Goal: Information Seeking & Learning: Find specific fact

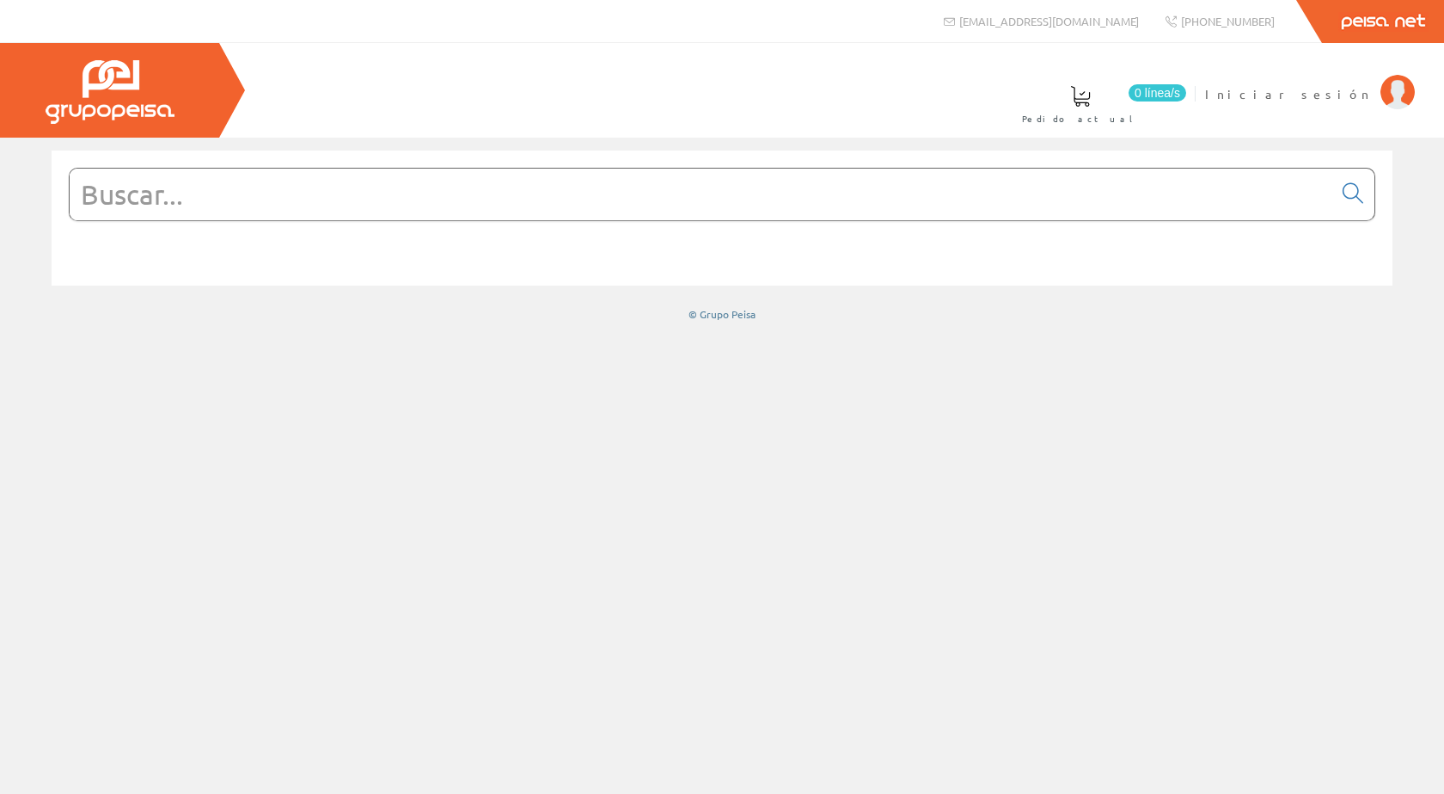
type input "TRIM 8132"
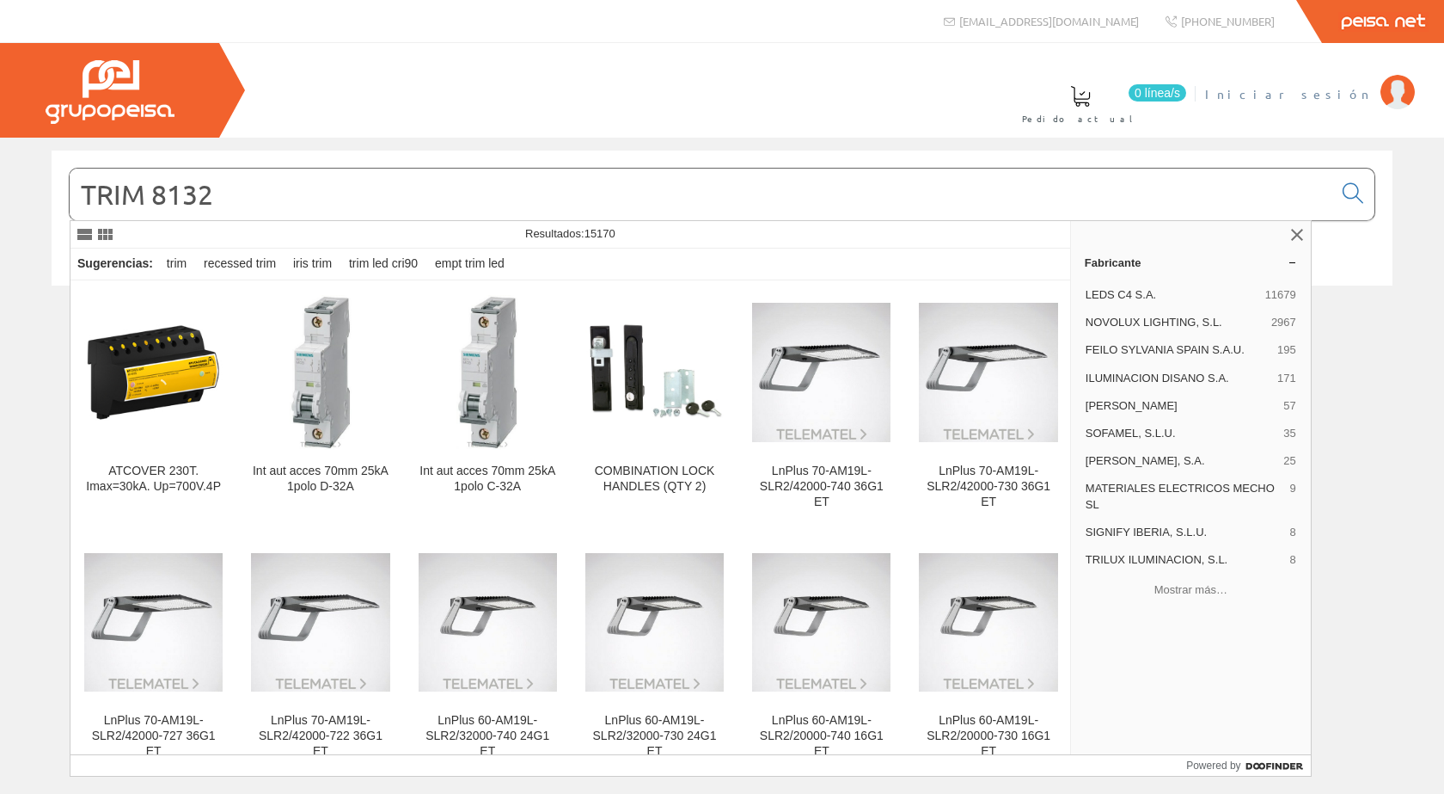
click at [1323, 91] on span "Iniciar sesión" at bounding box center [1288, 93] width 167 height 17
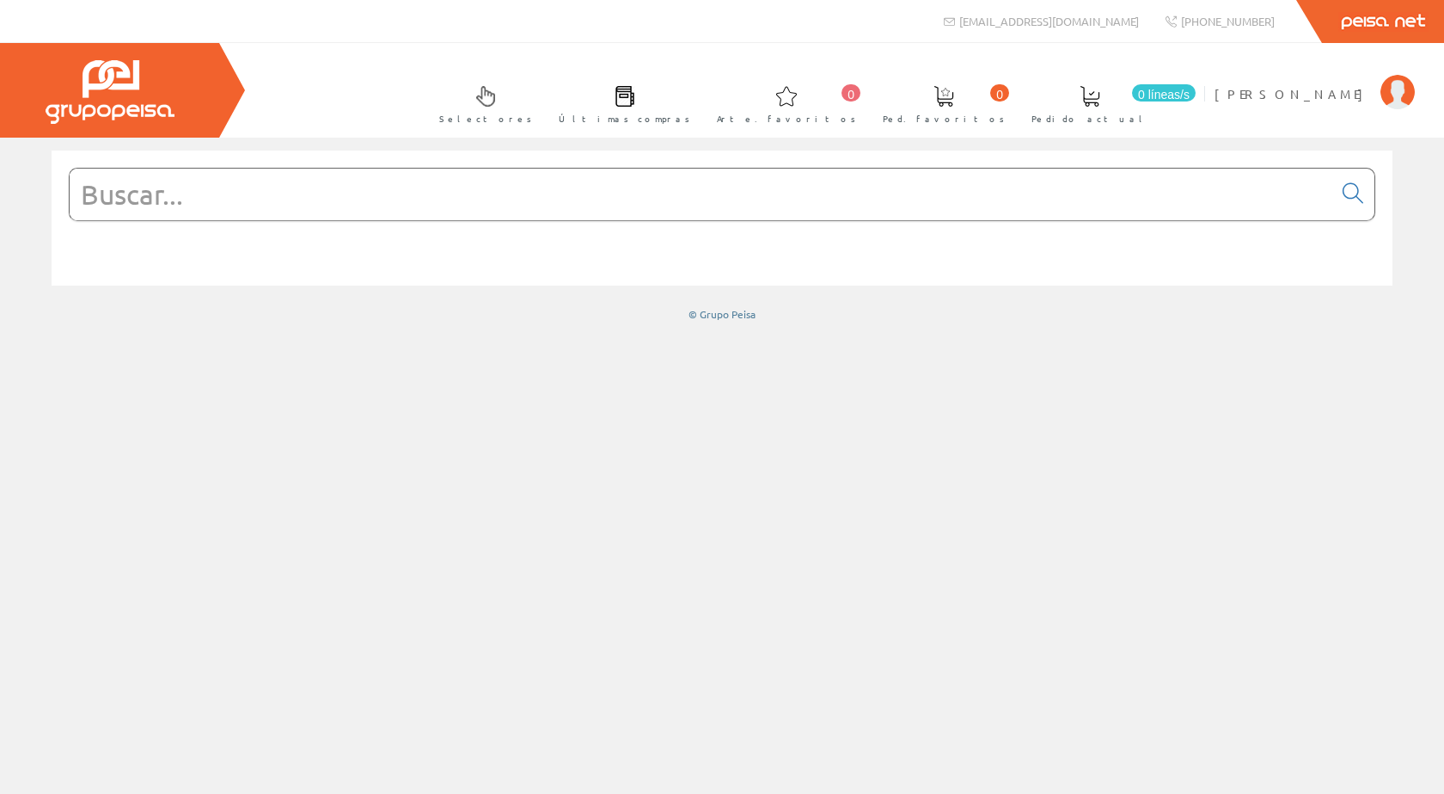
click at [238, 197] on input "text" at bounding box center [701, 195] width 1263 height 52
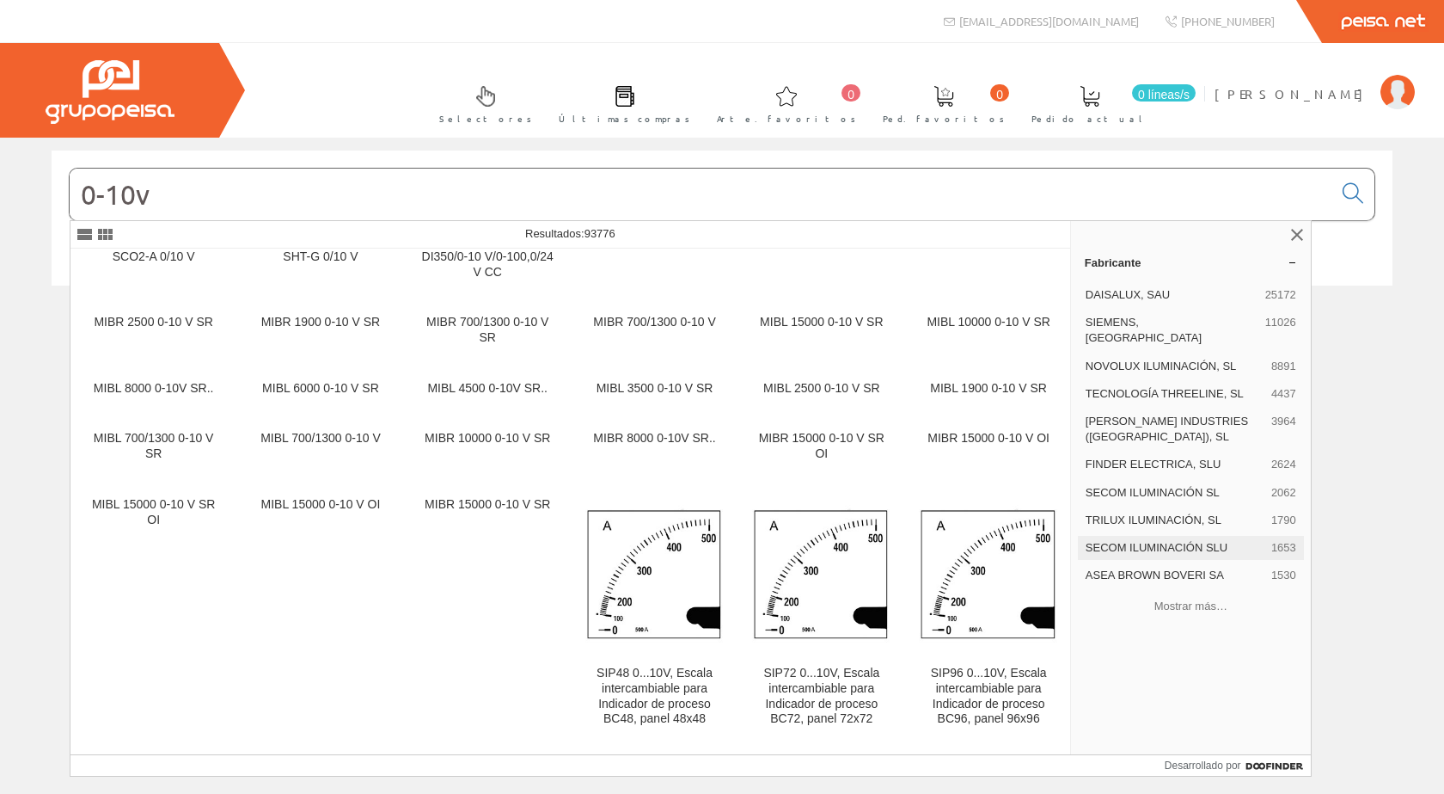
scroll to position [1457, 0]
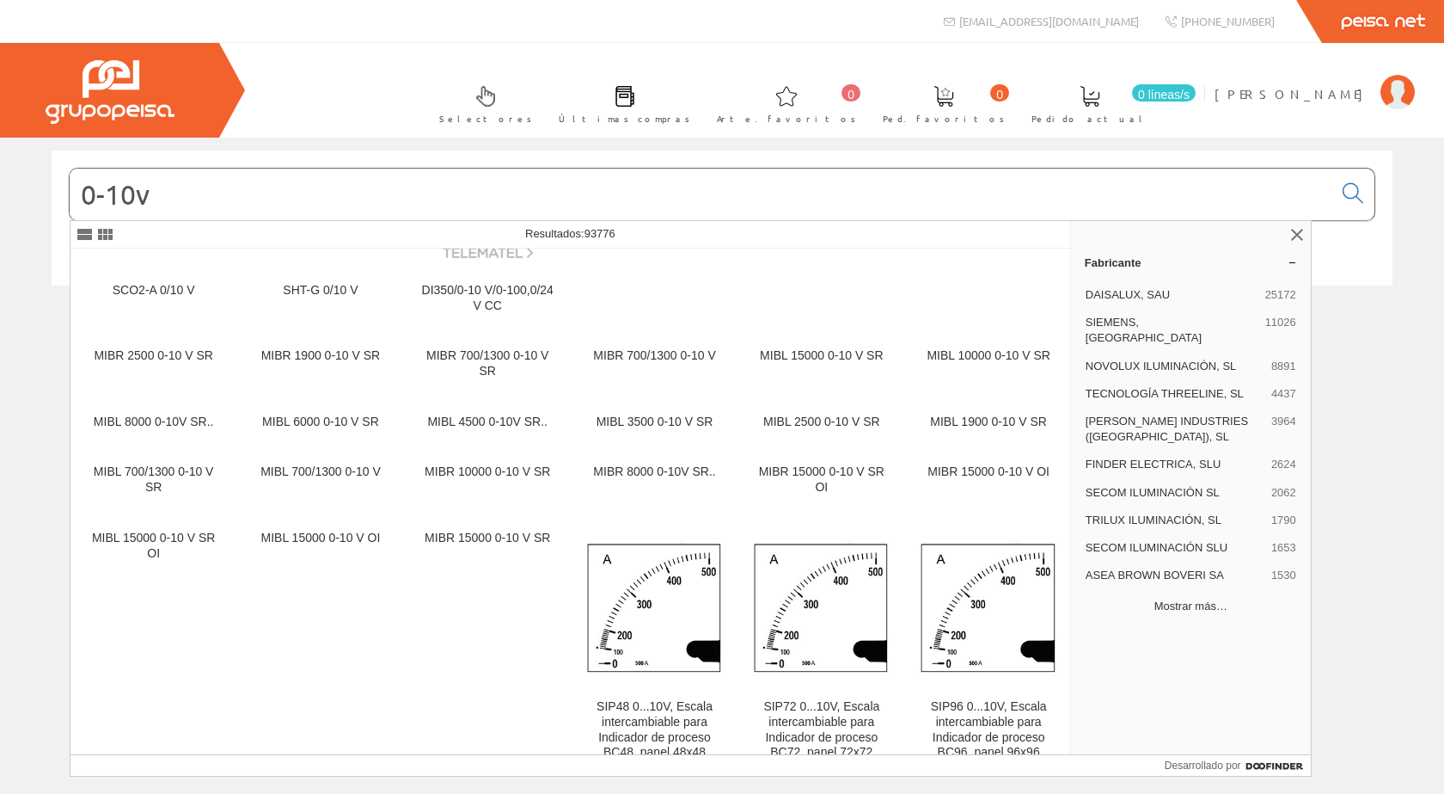
click at [1200, 599] on font "Mostrar más…" at bounding box center [1191, 605] width 73 height 13
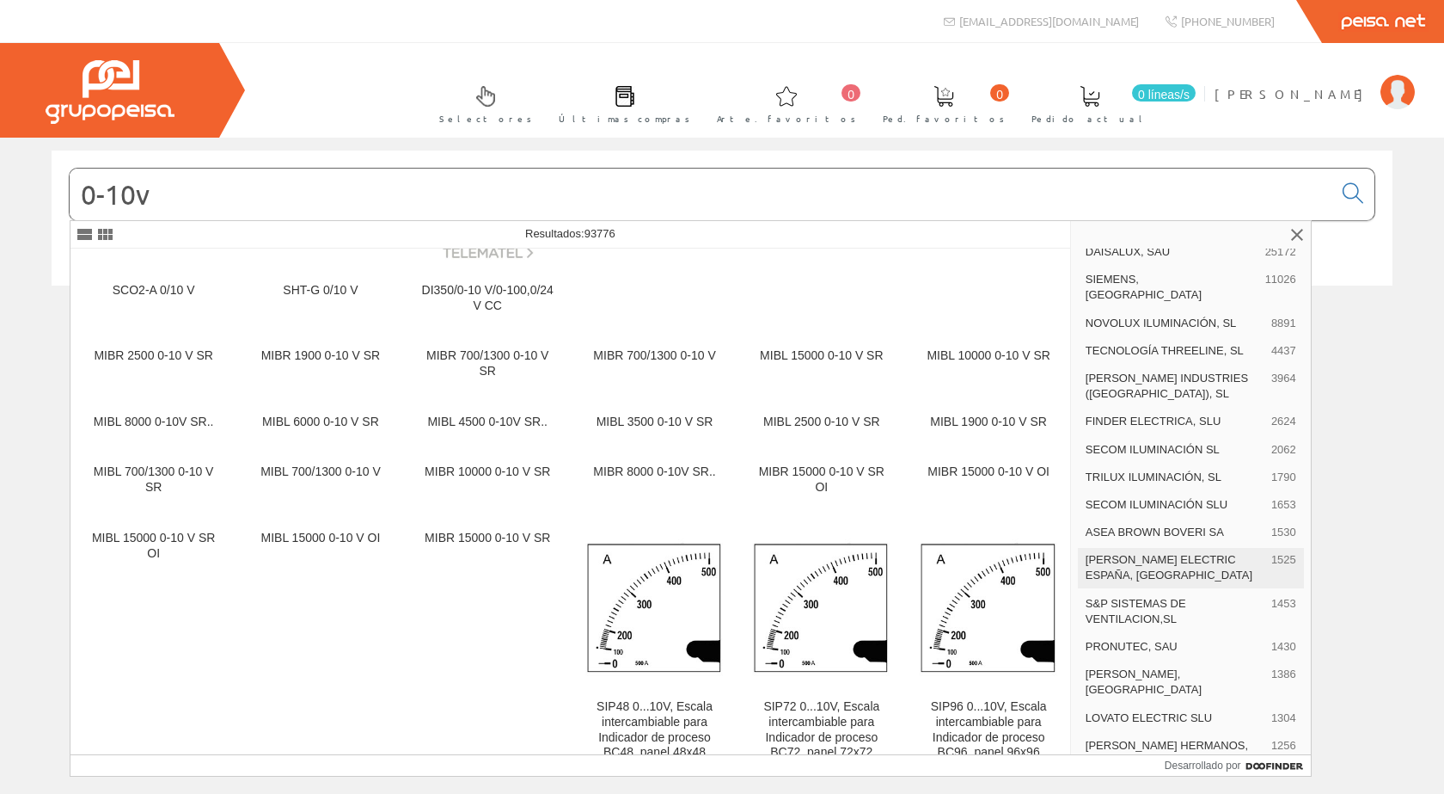
scroll to position [0, 0]
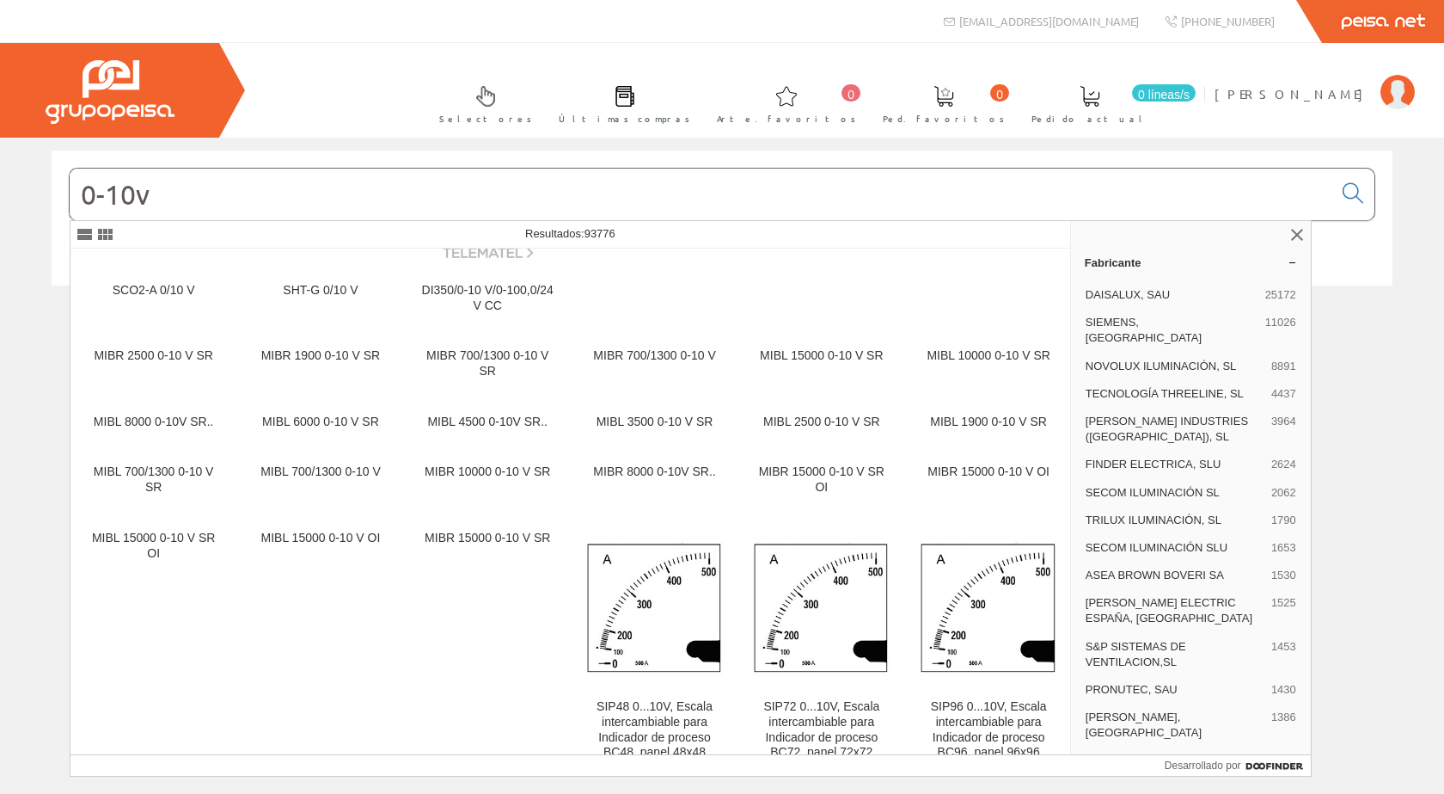
drag, startPoint x: 196, startPoint y: 192, endPoint x: 69, endPoint y: 192, distance: 127.2
click at [69, 192] on div "0-10v" at bounding box center [722, 194] width 1307 height 53
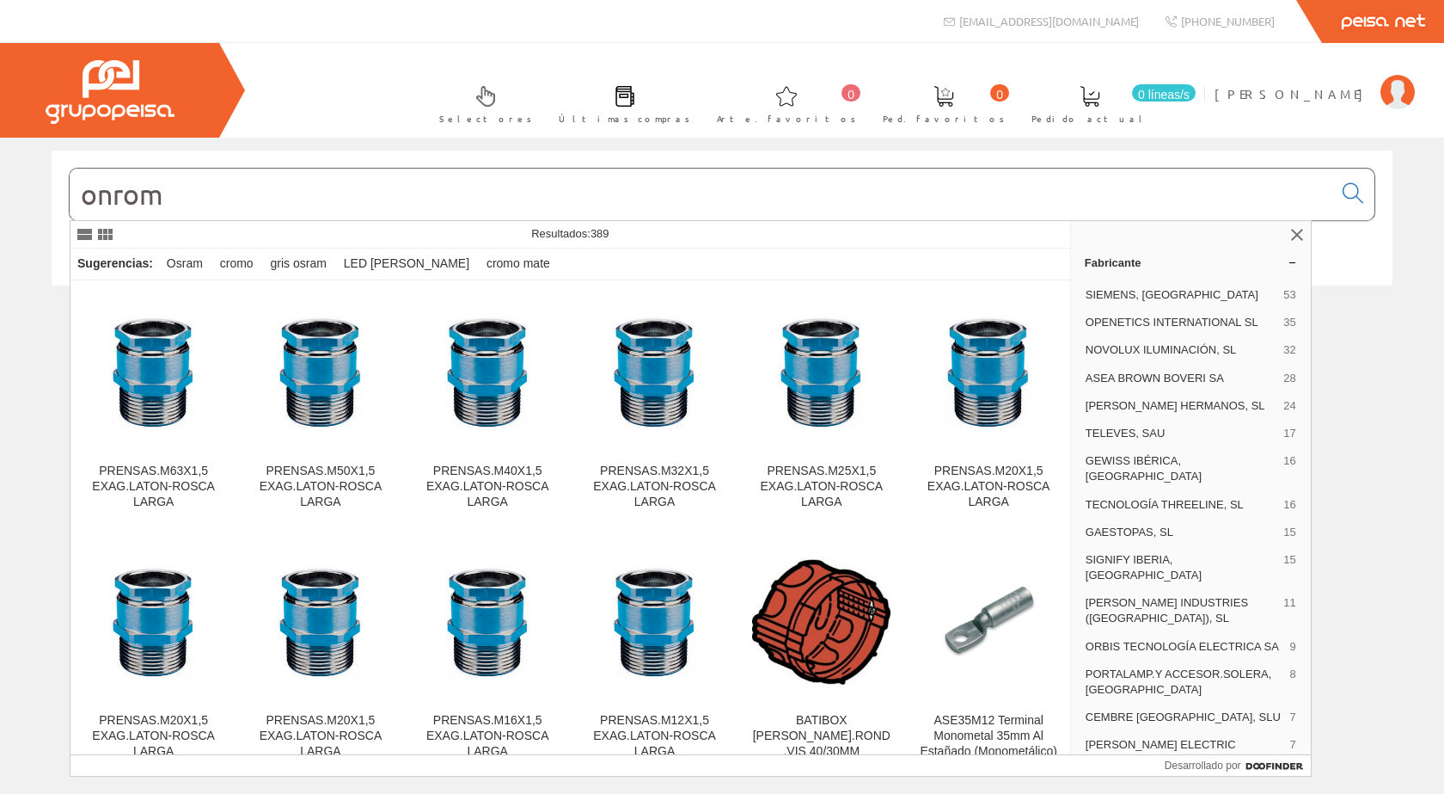
drag, startPoint x: 238, startPoint y: 198, endPoint x: 73, endPoint y: 198, distance: 165.1
click at [73, 198] on input "onrom" at bounding box center [701, 195] width 1263 height 52
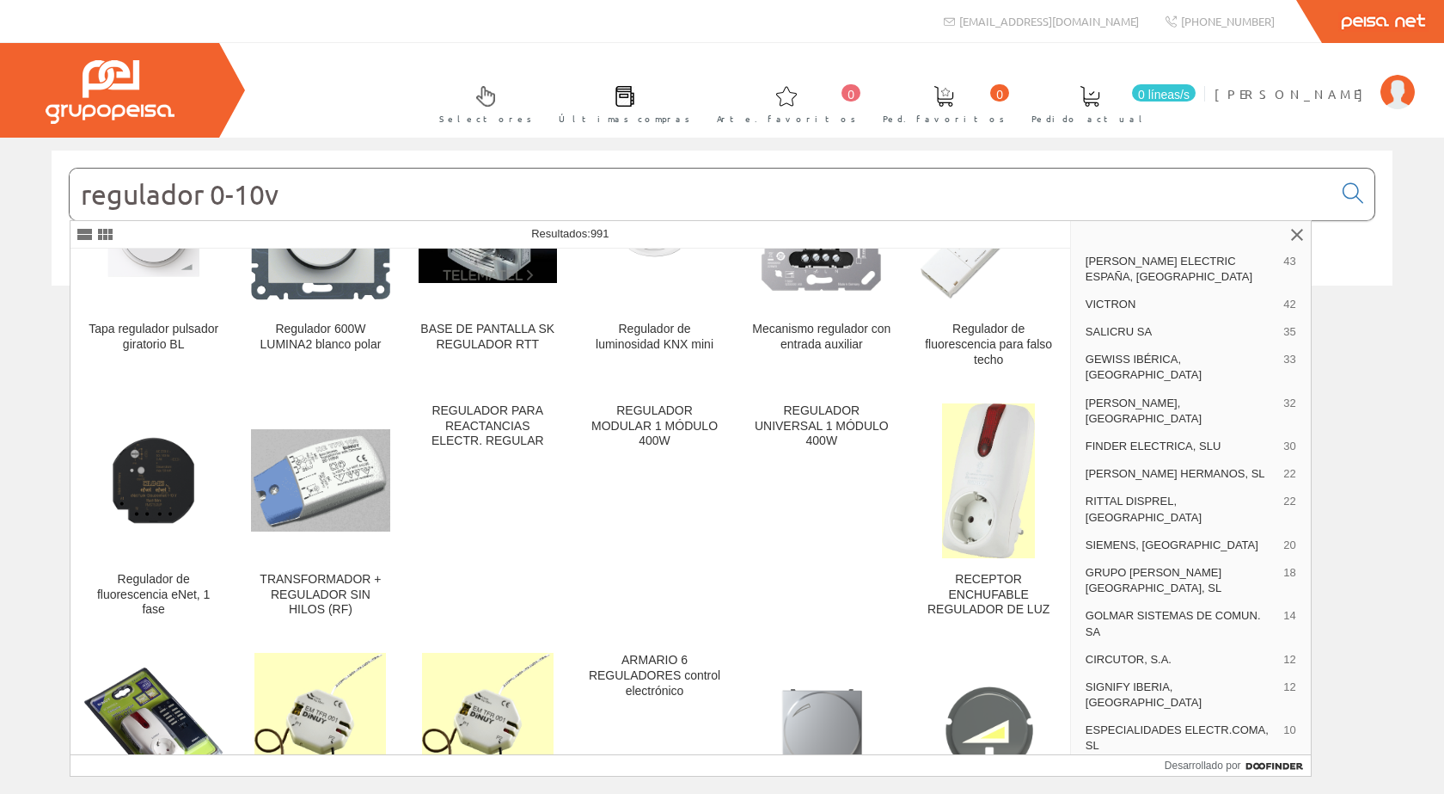
scroll to position [15217, 0]
drag, startPoint x: 339, startPoint y: 184, endPoint x: 54, endPoint y: 193, distance: 284.7
click at [54, 193] on div "regulador 0-10v" at bounding box center [722, 217] width 1341 height 135
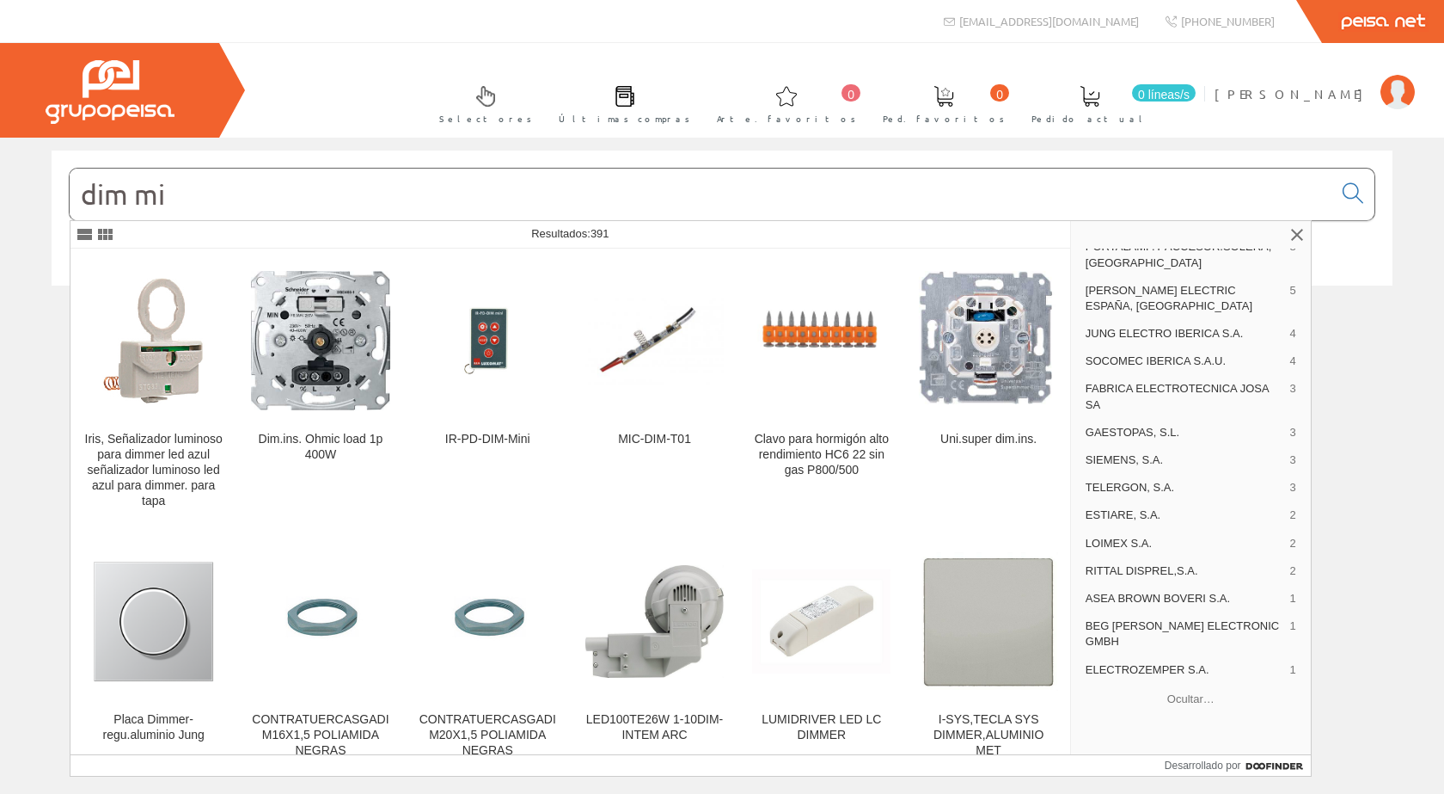
scroll to position [214, 0]
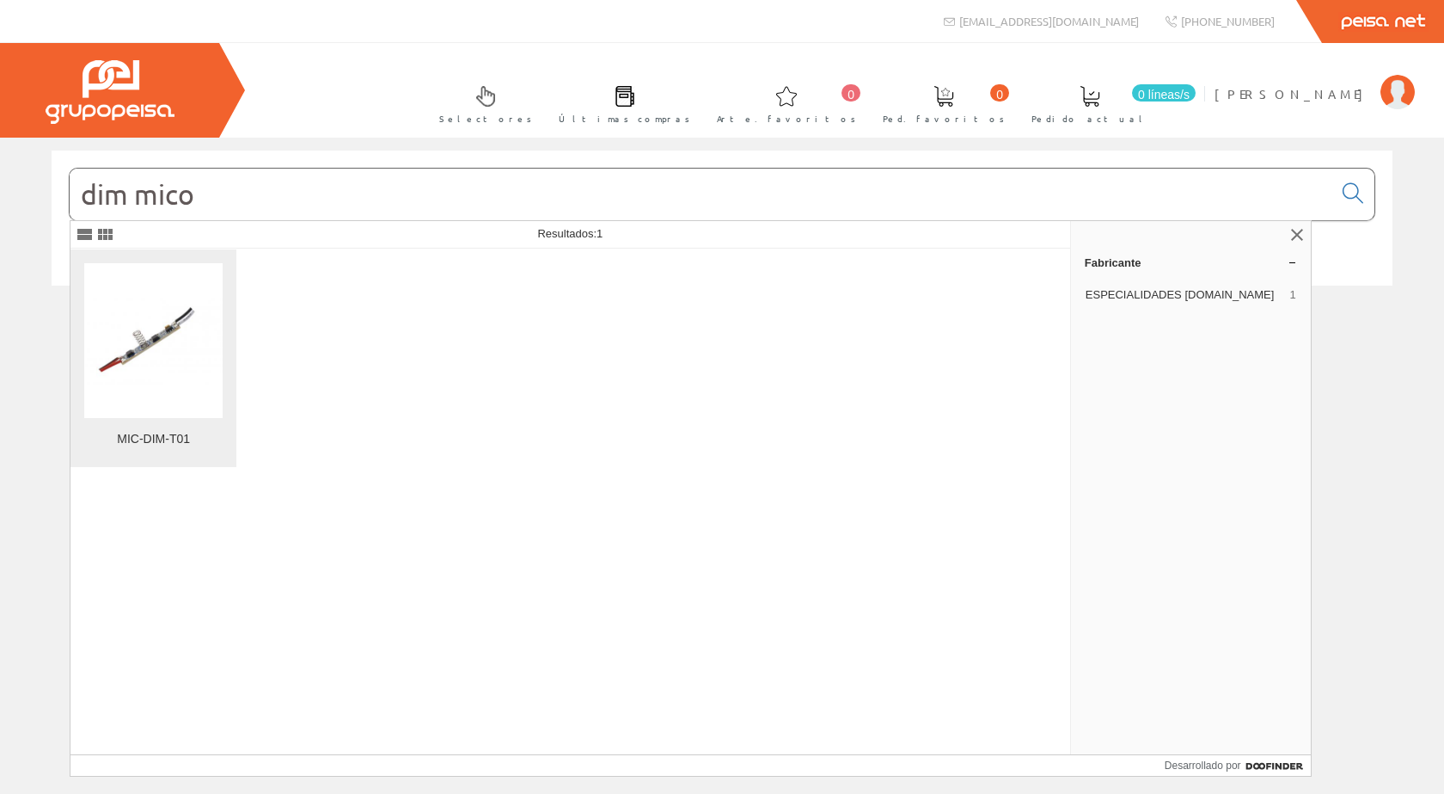
type input "dim mico"
click at [140, 340] on img at bounding box center [153, 340] width 138 height 99
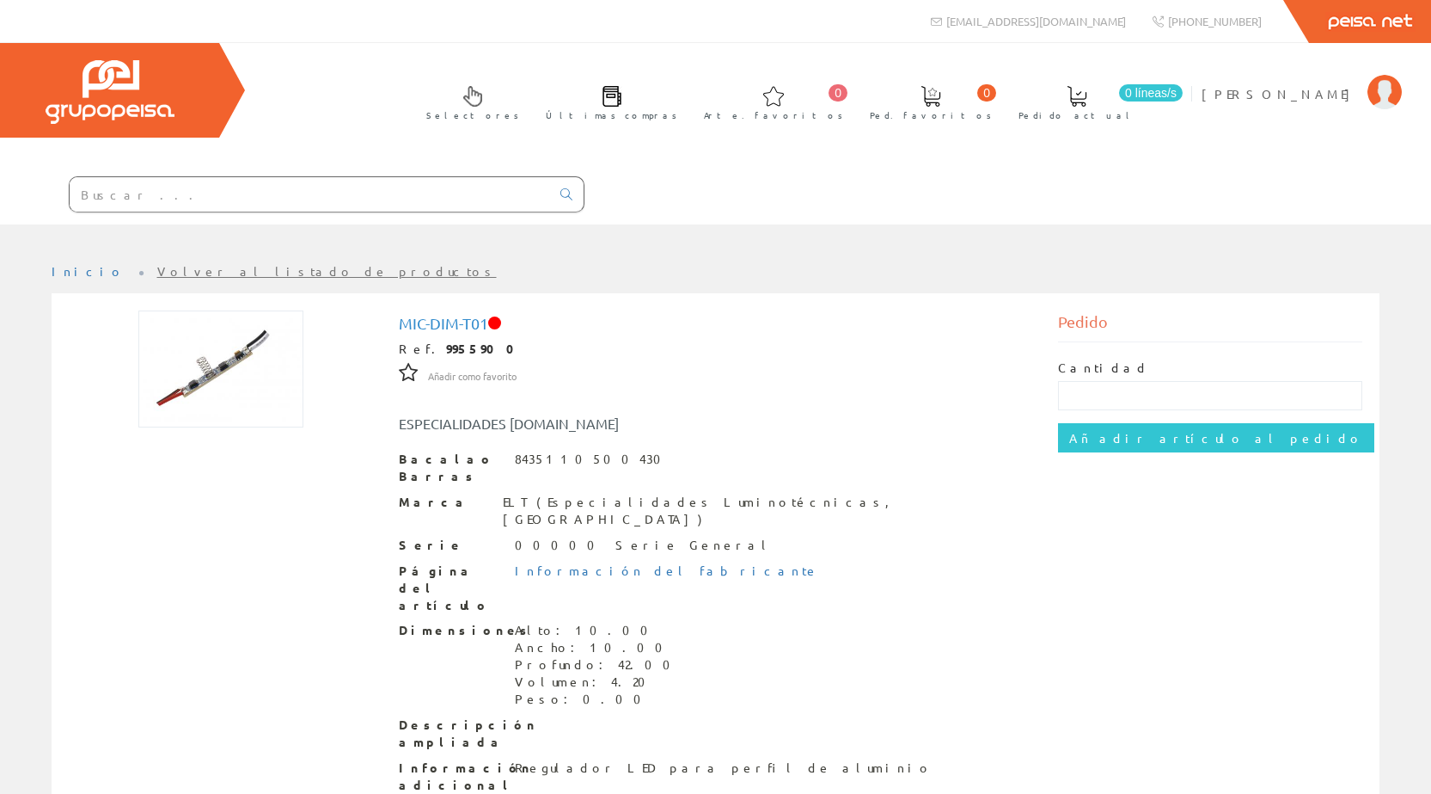
click at [208, 373] on img at bounding box center [220, 368] width 165 height 117
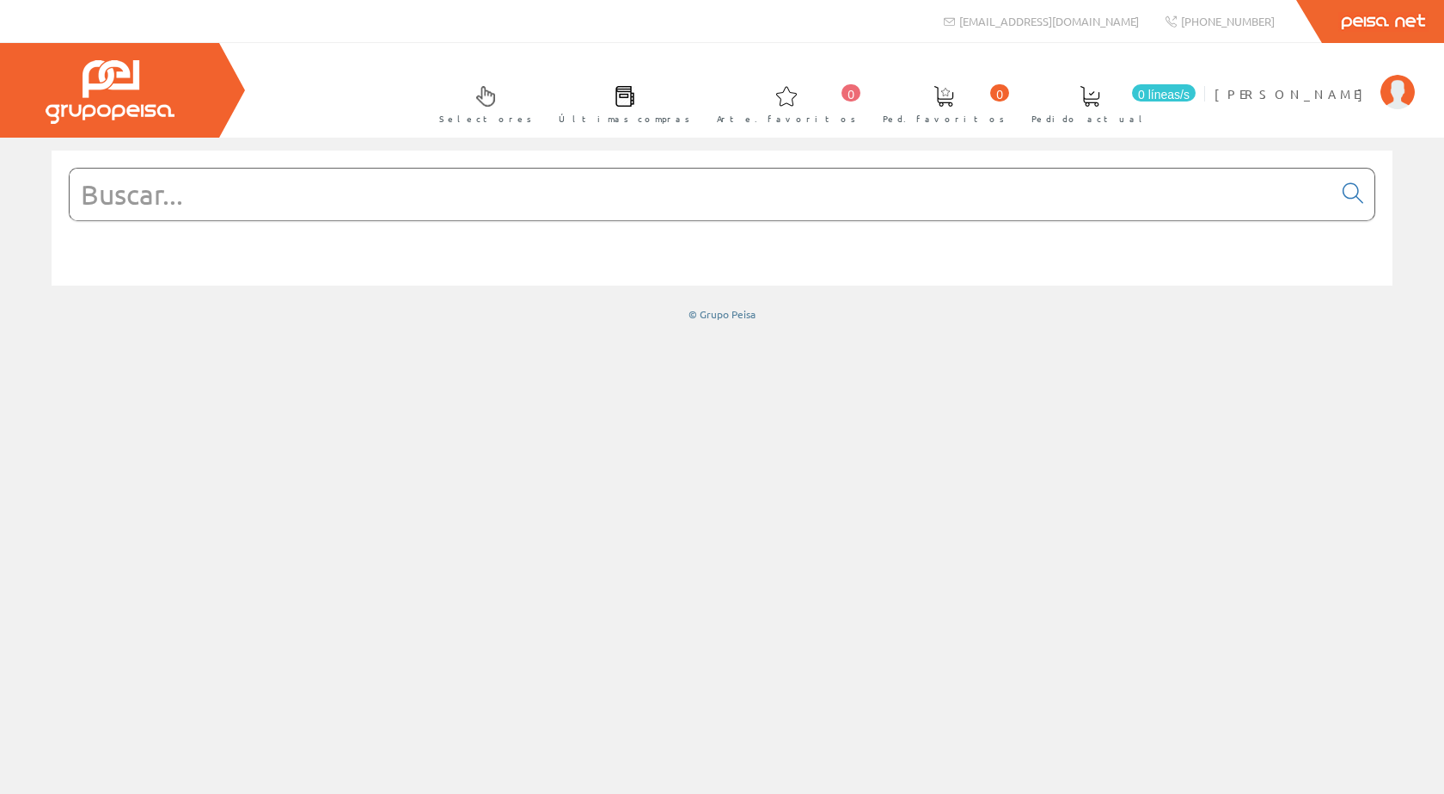
click at [218, 187] on input "text" at bounding box center [701, 195] width 1263 height 52
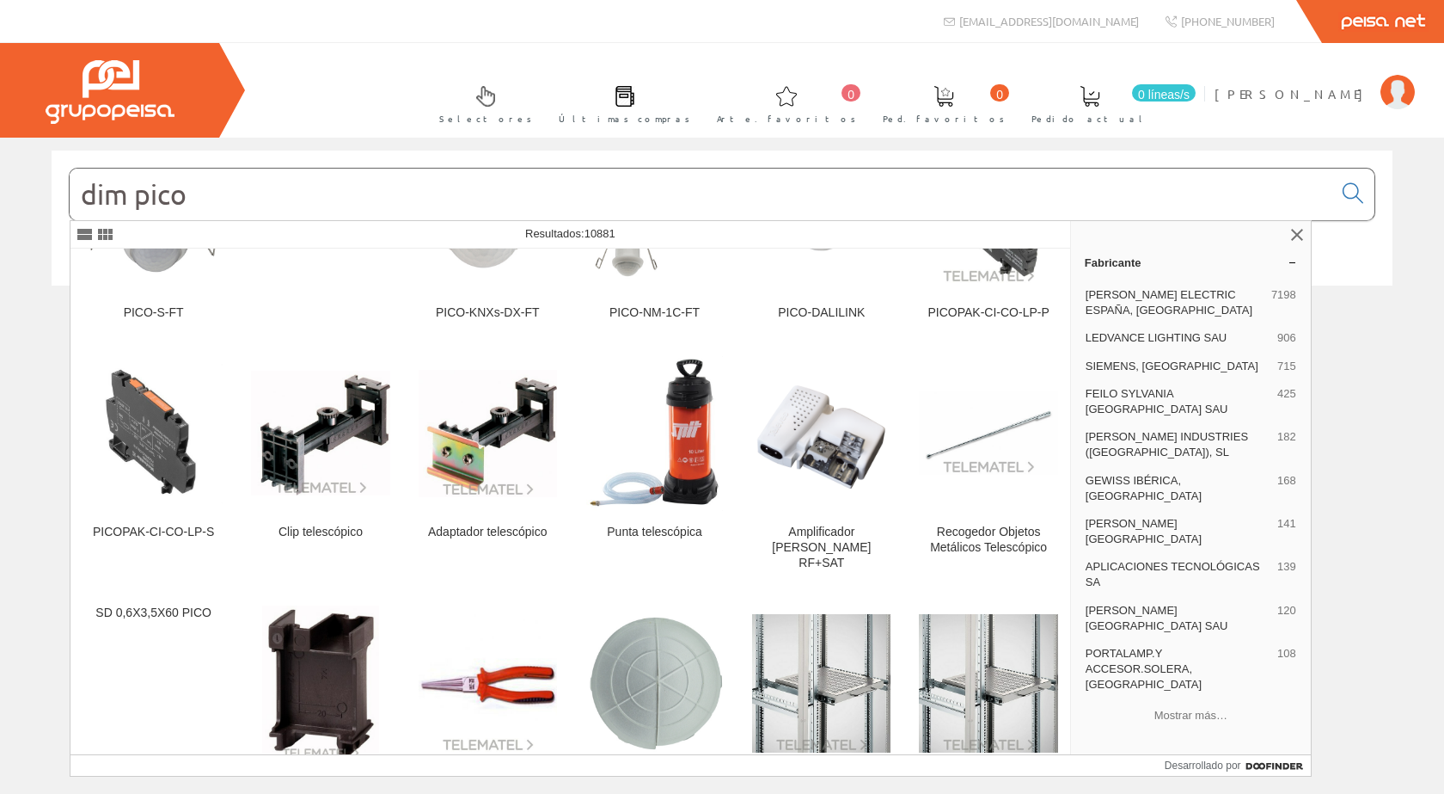
scroll to position [946, 0]
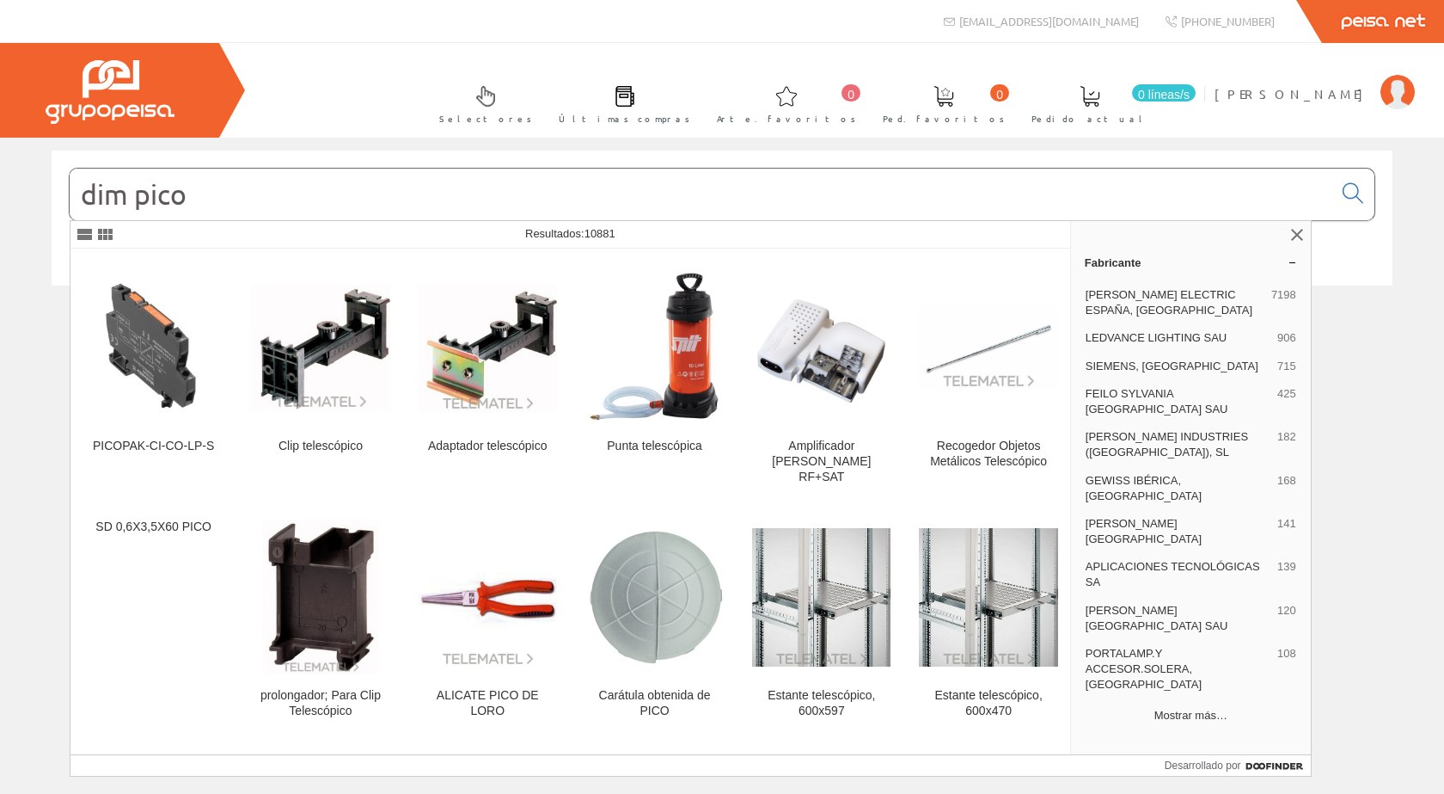
type input "dim pico"
click at [1200, 708] on font "Mostrar más…" at bounding box center [1191, 714] width 73 height 13
click at [1180, 341] on font "LEDVANCE LIGHTING SAU" at bounding box center [1156, 337] width 141 height 13
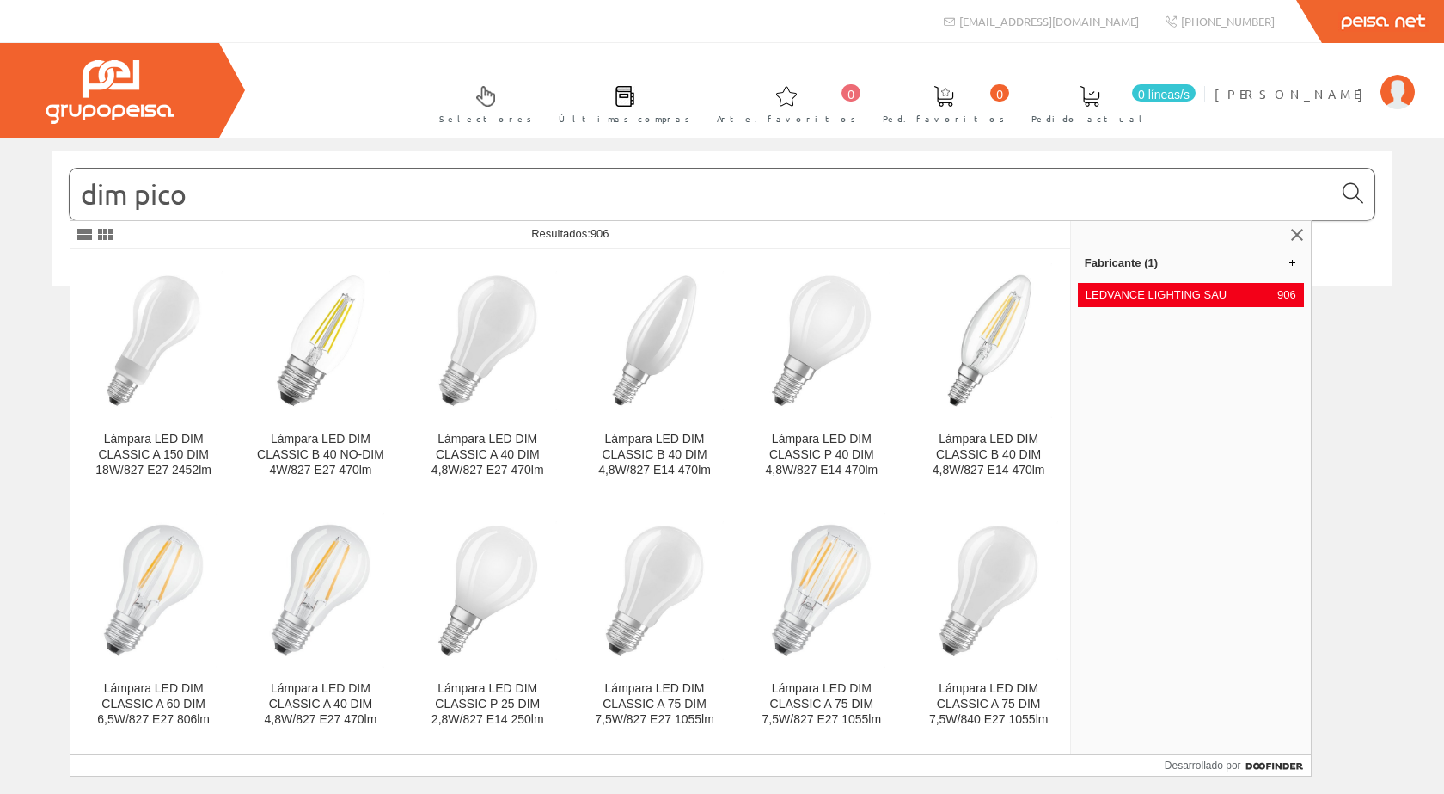
click at [1350, 192] on icon at bounding box center [1353, 193] width 21 height 12
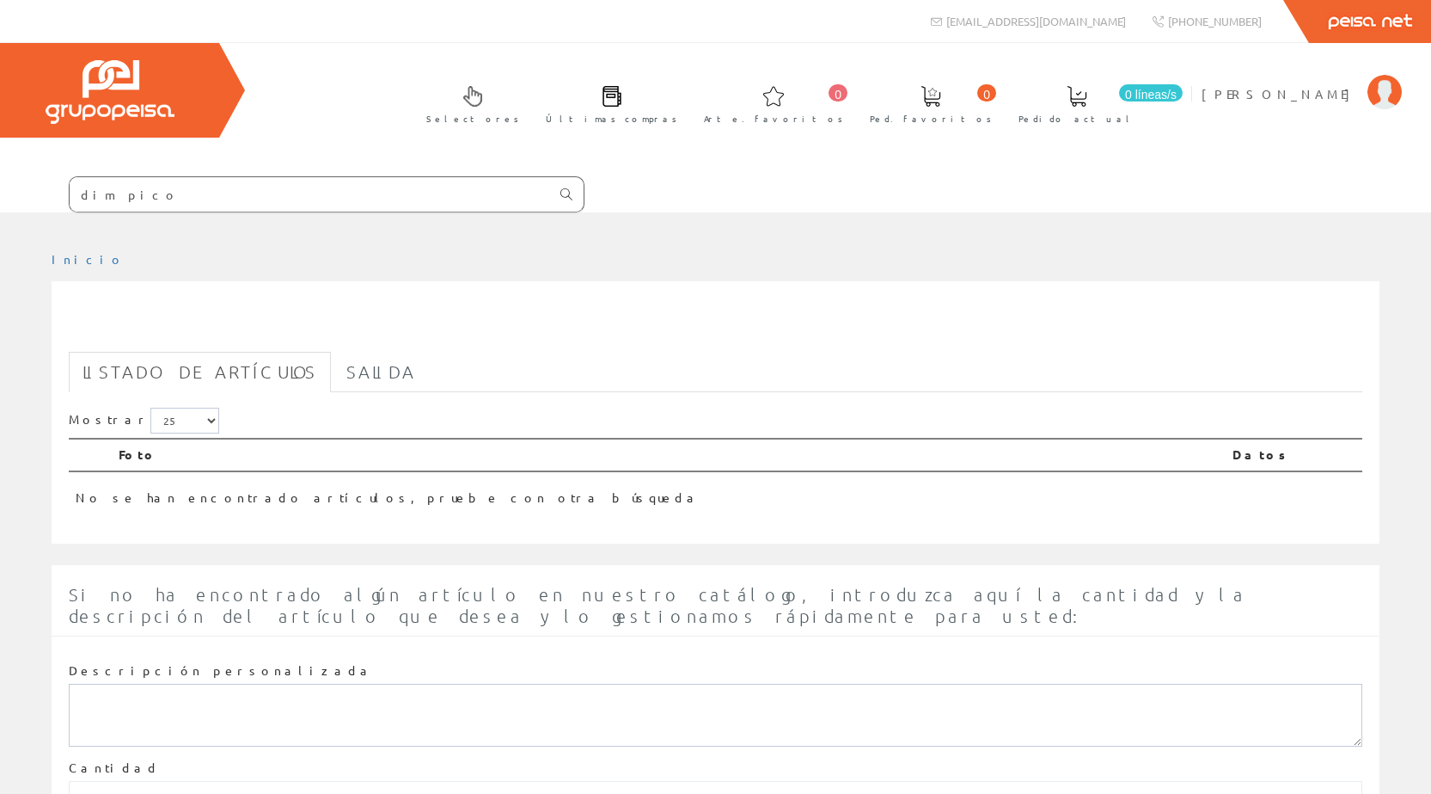
click at [561, 193] on icon at bounding box center [567, 194] width 12 height 12
click at [143, 194] on input "dim pico" at bounding box center [310, 194] width 481 height 34
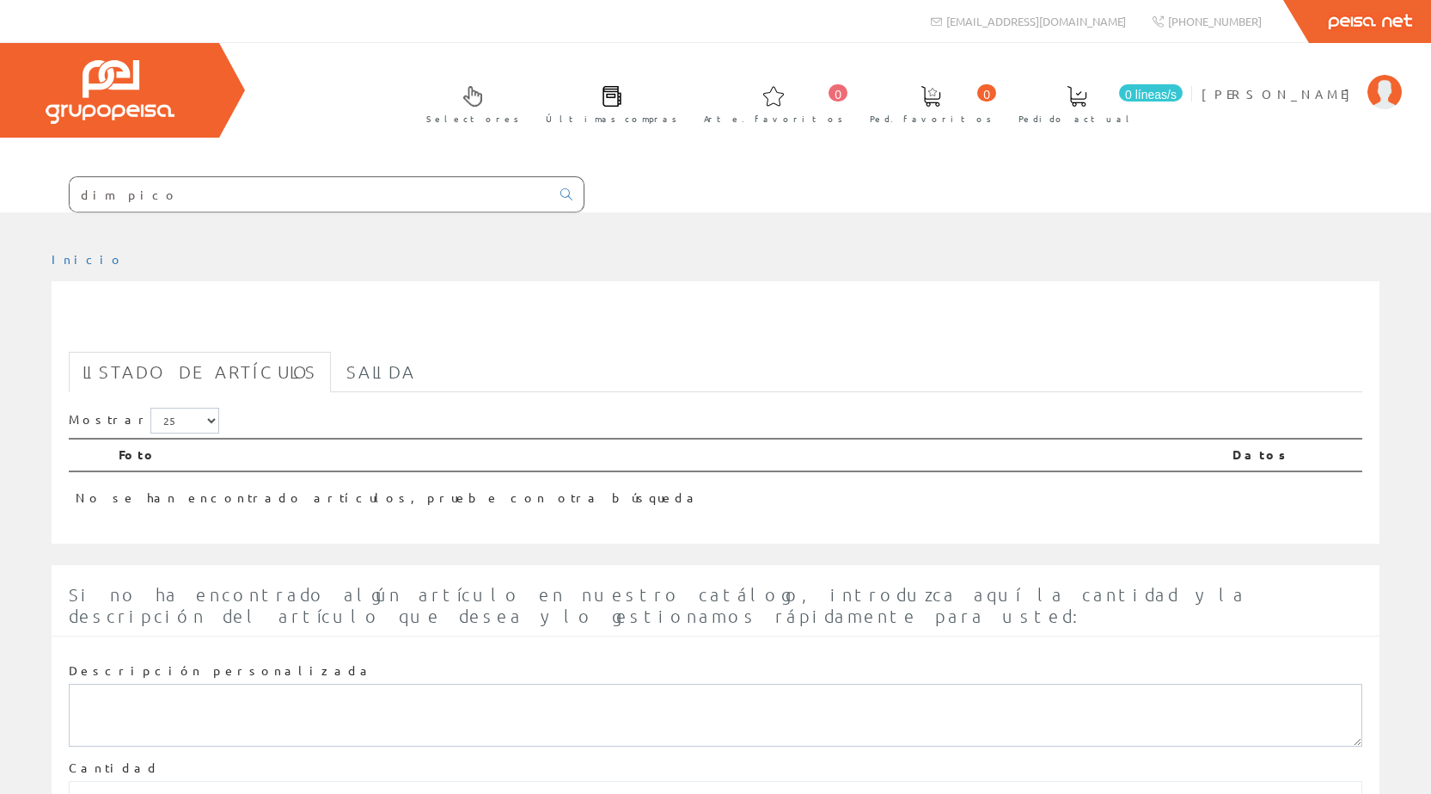
click at [143, 194] on input "dim pico" at bounding box center [310, 194] width 481 height 34
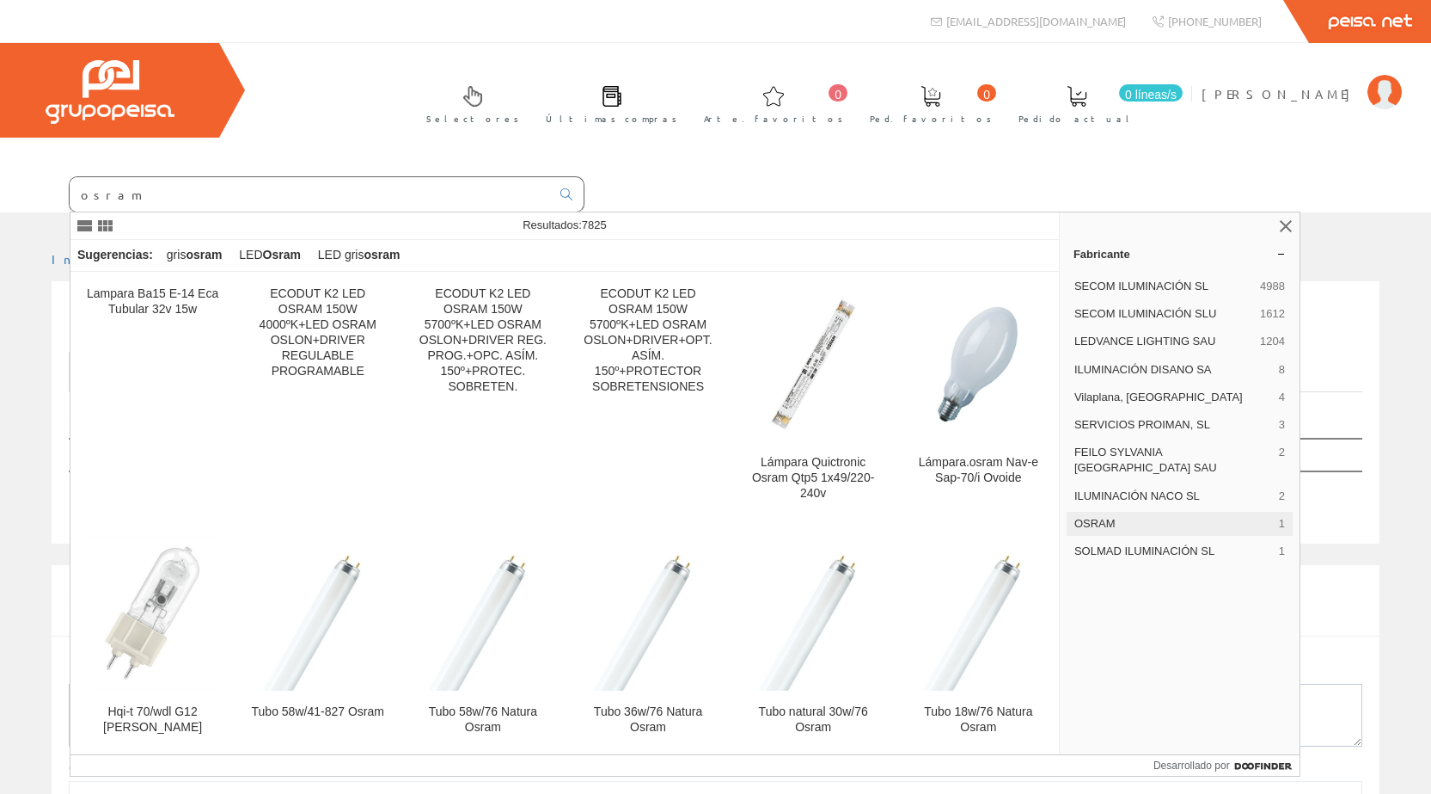
click at [1098, 517] on font "OSRAM" at bounding box center [1095, 523] width 41 height 13
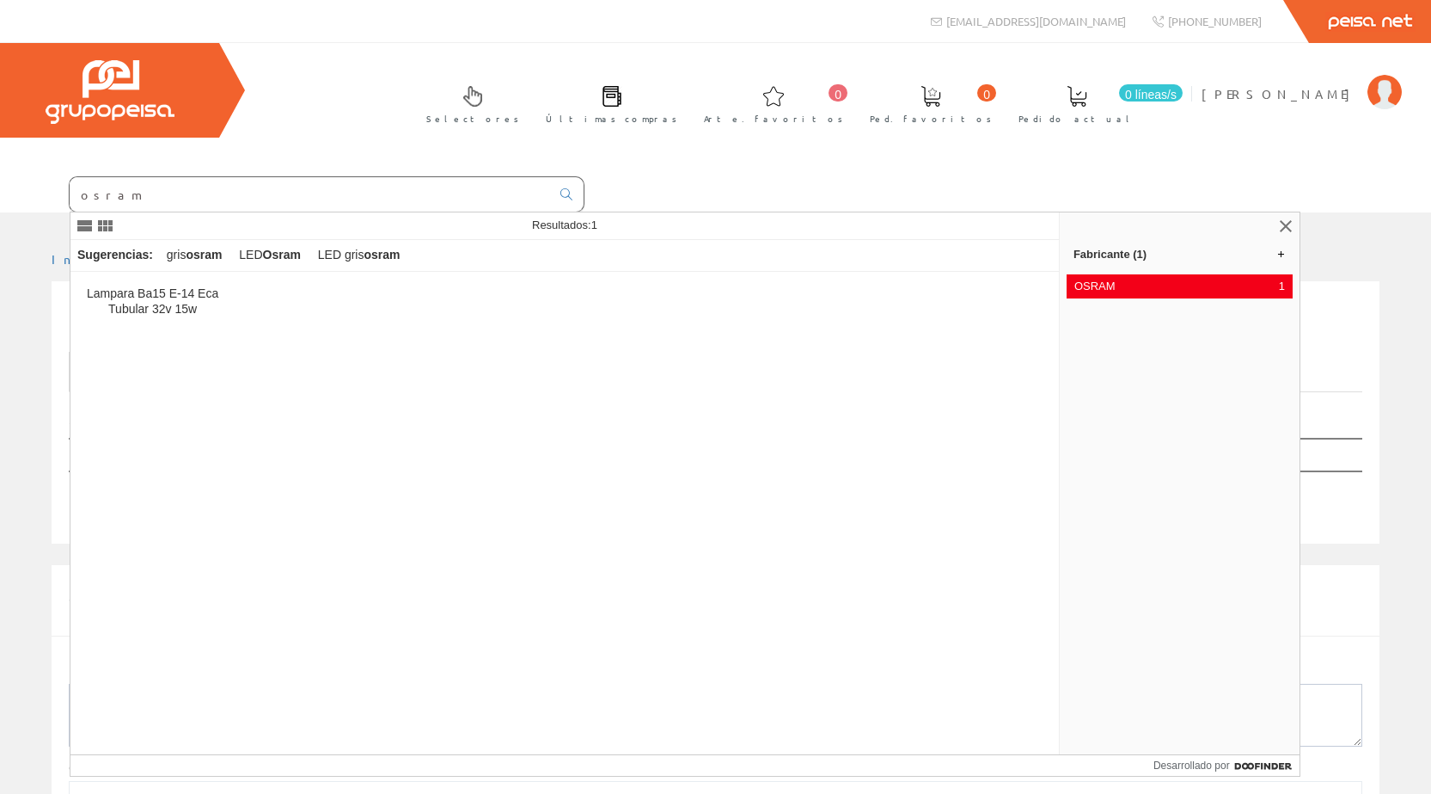
drag, startPoint x: 126, startPoint y: 195, endPoint x: 70, endPoint y: 195, distance: 55.0
click at [70, 195] on input "osram" at bounding box center [310, 194] width 481 height 34
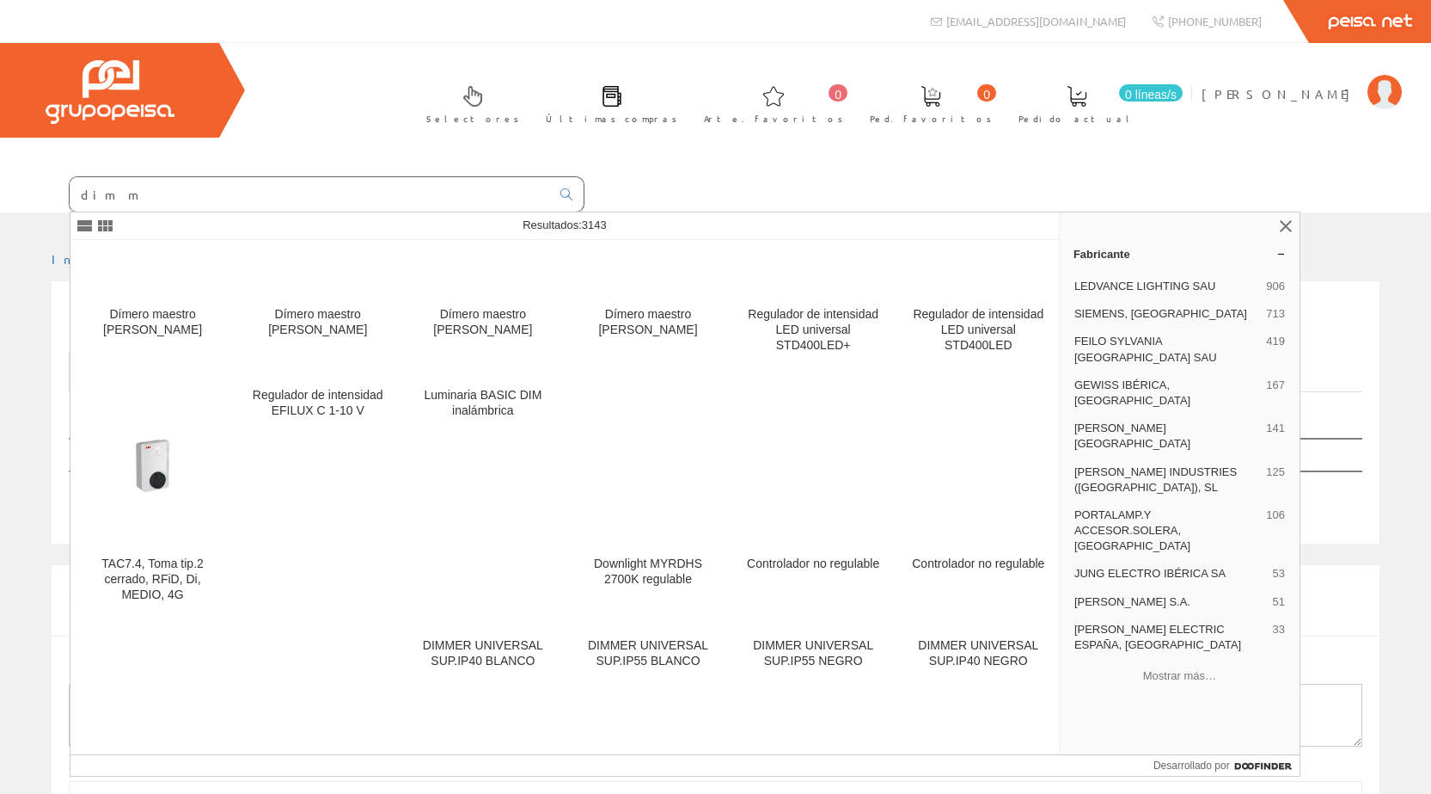
scroll to position [6187, 0]
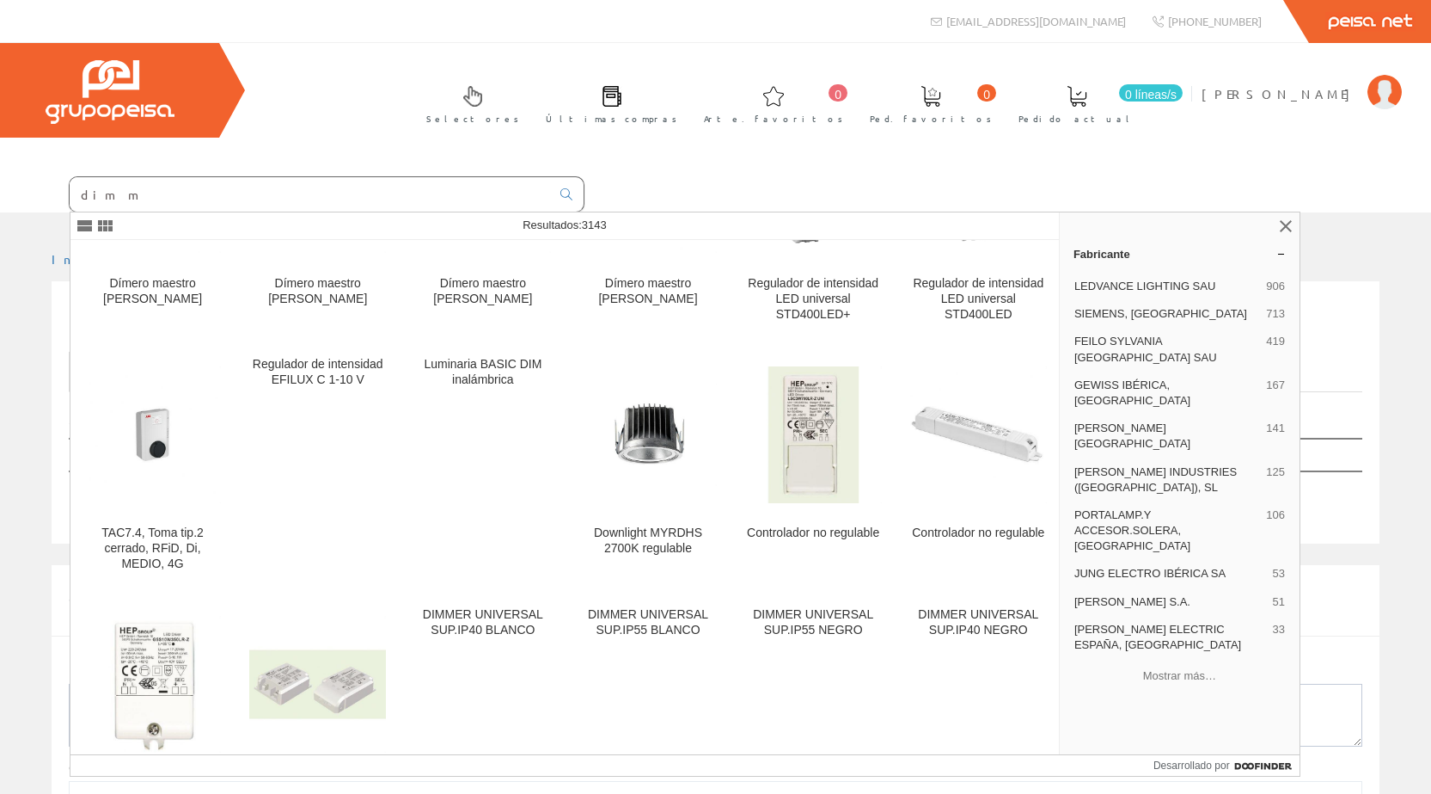
type input "dim m"
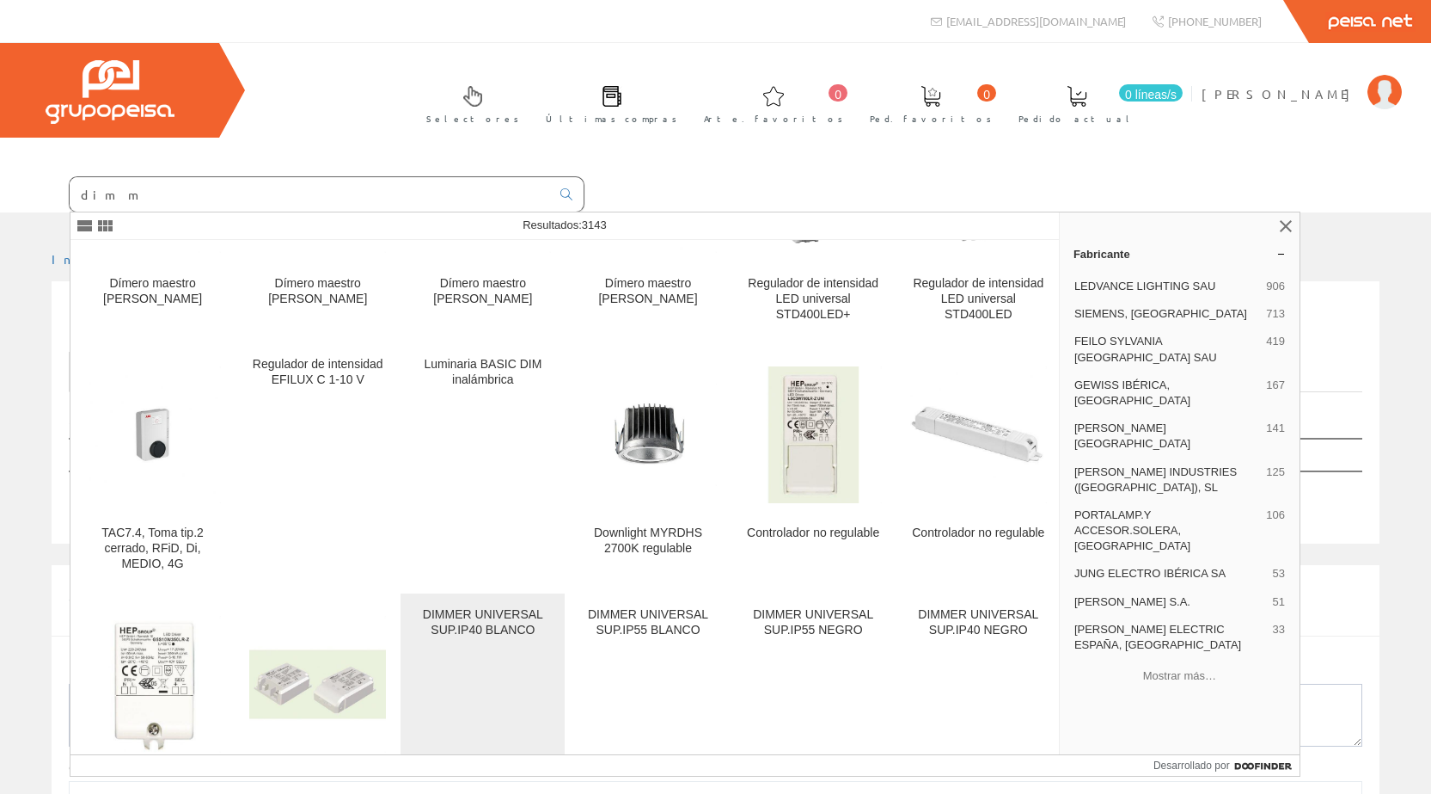
click at [496, 634] on div "DIMMER UNIVERSAL SUP.IP40 BLANCO" at bounding box center [482, 702] width 137 height 190
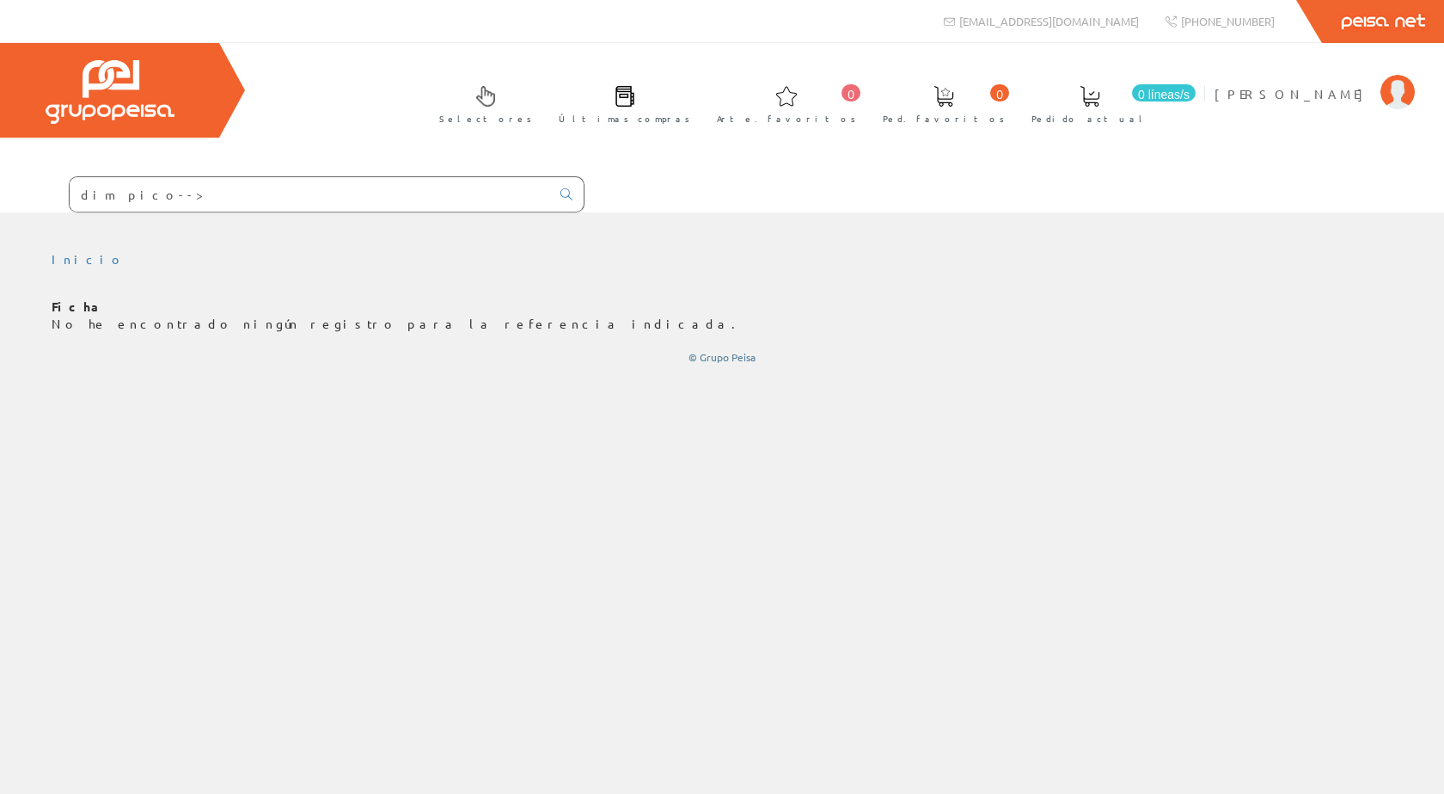
click at [156, 190] on input "dim pico-->" at bounding box center [310, 194] width 481 height 34
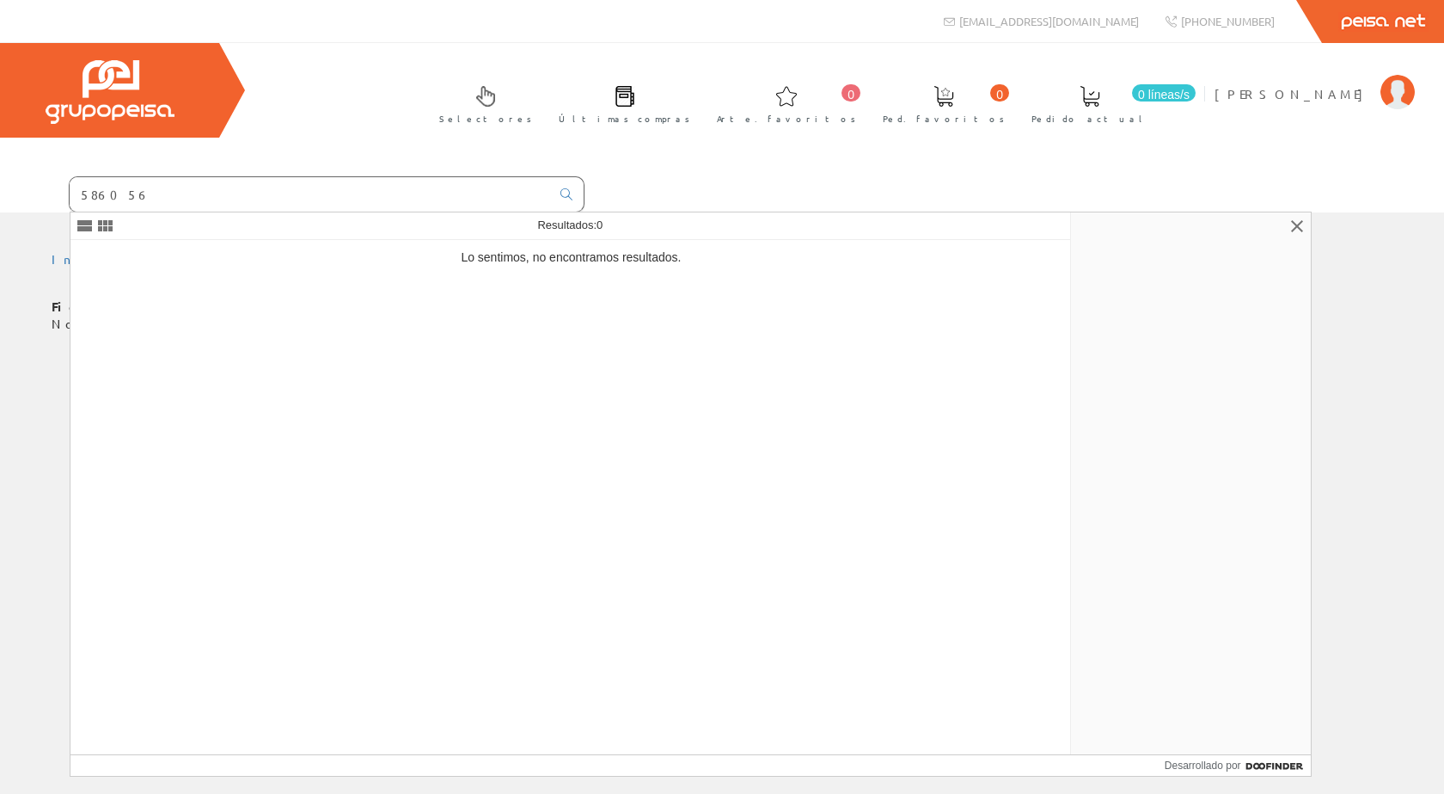
drag, startPoint x: 156, startPoint y: 199, endPoint x: 64, endPoint y: 191, distance: 92.3
click at [64, 191] on form "586056" at bounding box center [292, 194] width 585 height 36
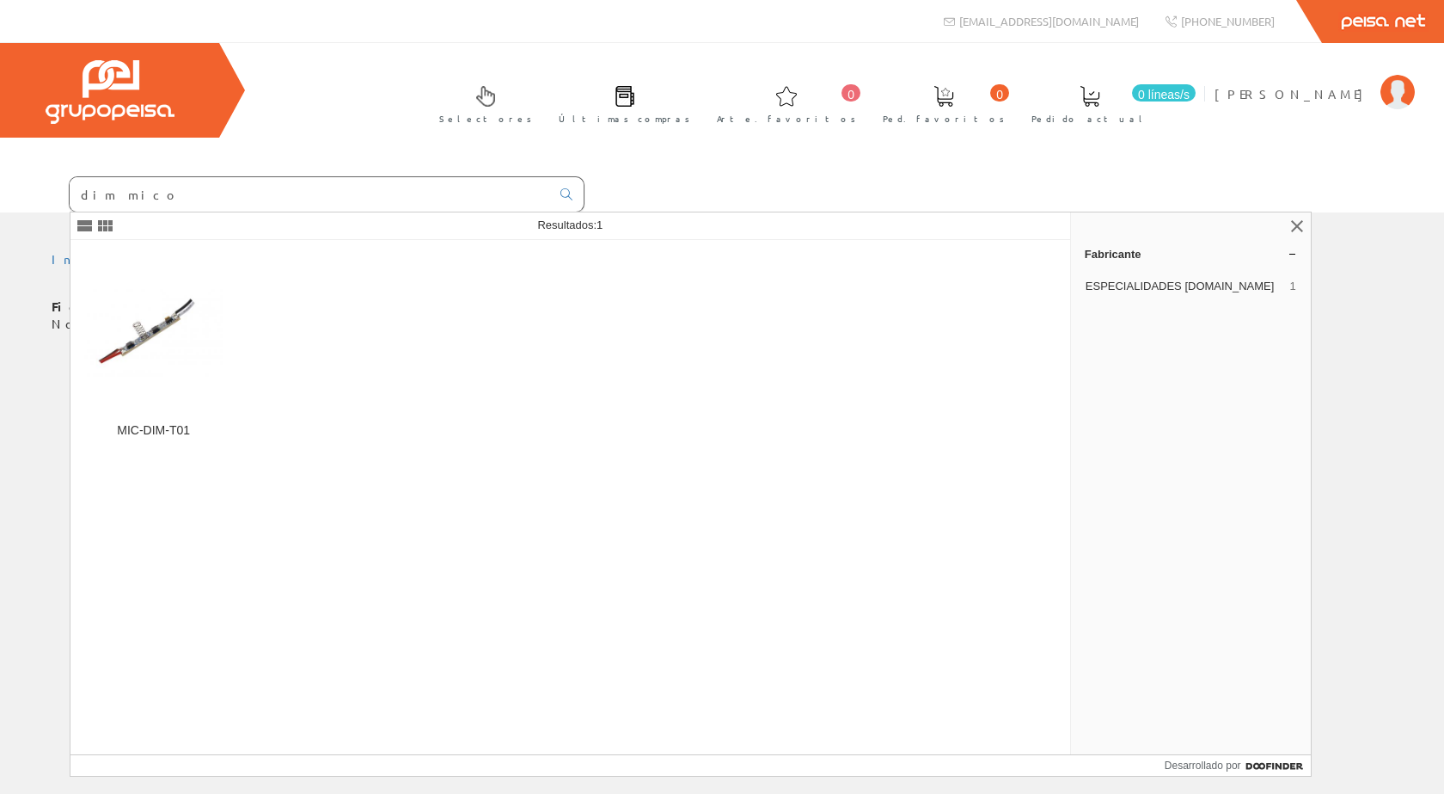
drag, startPoint x: 150, startPoint y: 187, endPoint x: 63, endPoint y: 191, distance: 87.8
click at [63, 191] on form "dim mico" at bounding box center [292, 194] width 585 height 36
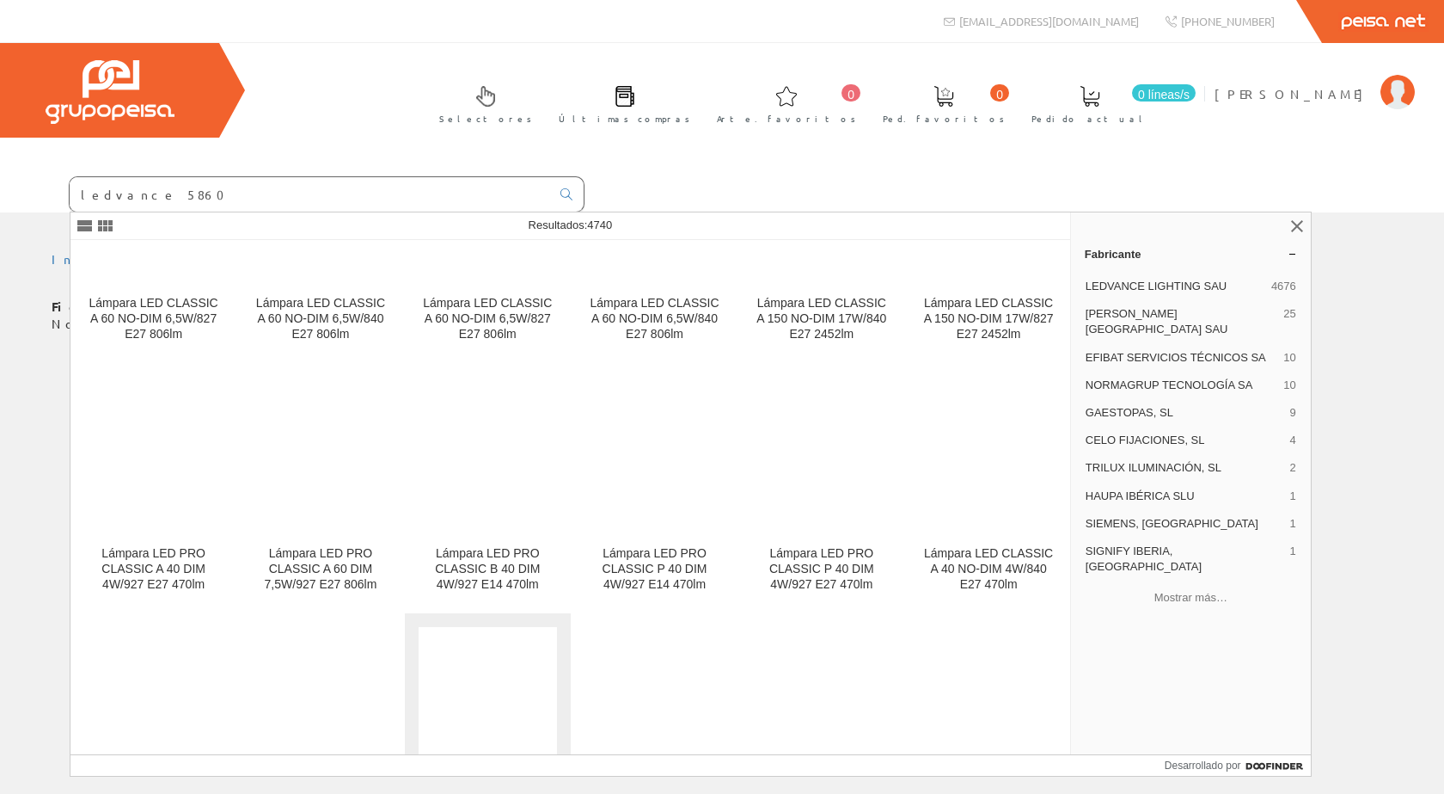
scroll to position [18634, 0]
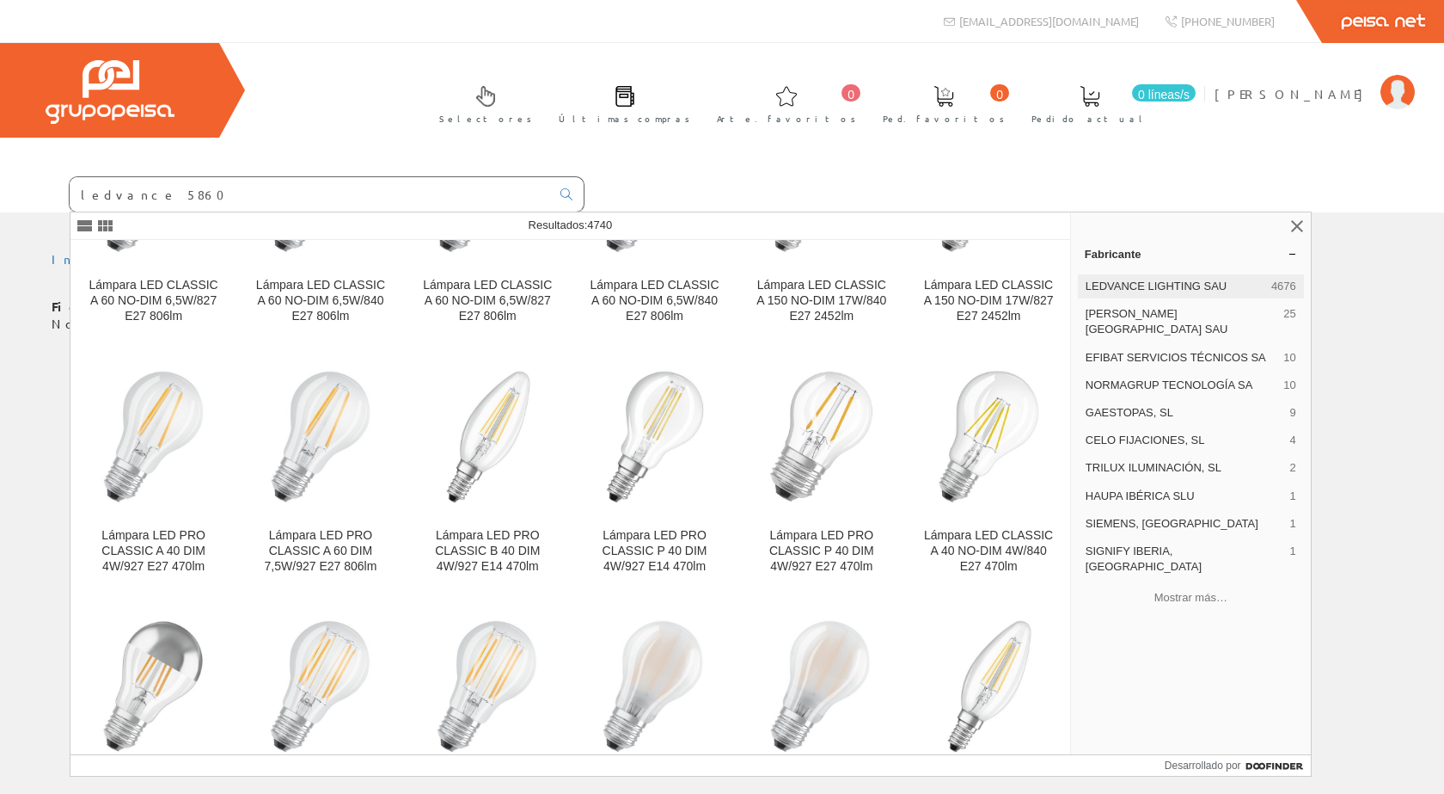
type input "ledvance 5860"
click at [1142, 285] on font "LEDVANCE LIGHTING SAU" at bounding box center [1156, 285] width 141 height 13
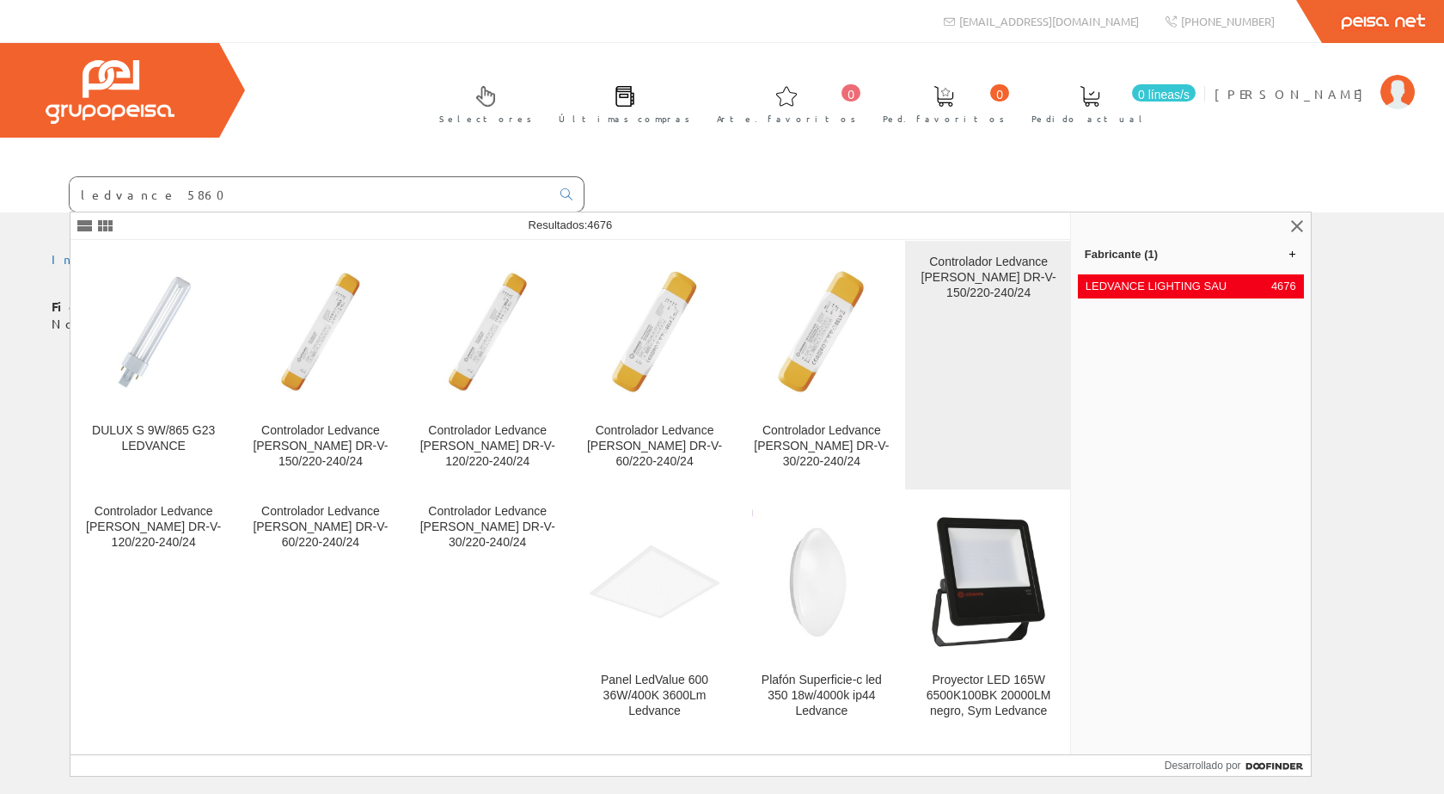
click at [961, 266] on font "Controlador Ledvance EC Vue DR-V-150/220-240/24" at bounding box center [989, 276] width 135 height 45
